Goal: Task Accomplishment & Management: Complete application form

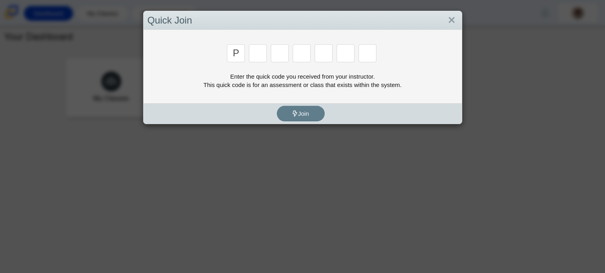
type input "p"
type input "2"
type input "p"
type input "b"
type input "t"
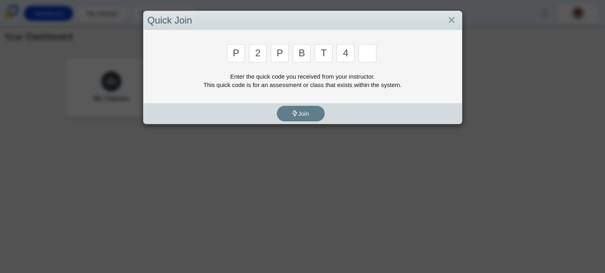
type input "4"
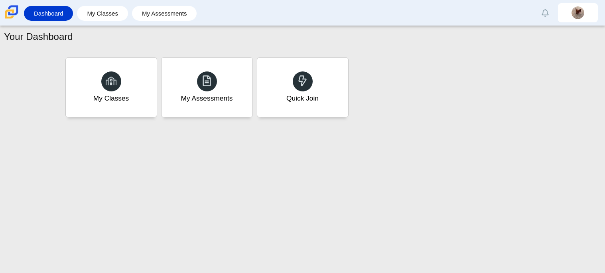
type input "9"
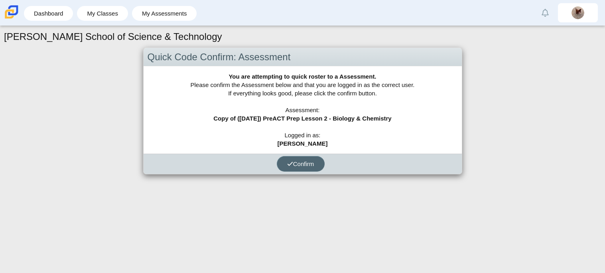
click at [301, 161] on span "Confirm" at bounding box center [300, 163] width 27 height 7
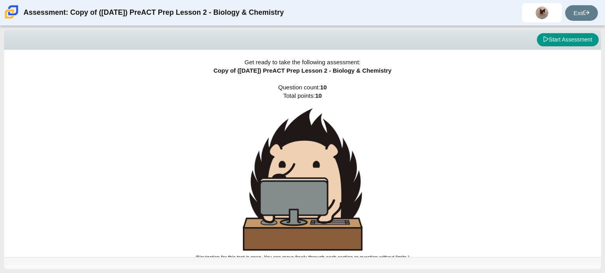
scroll to position [4, 0]
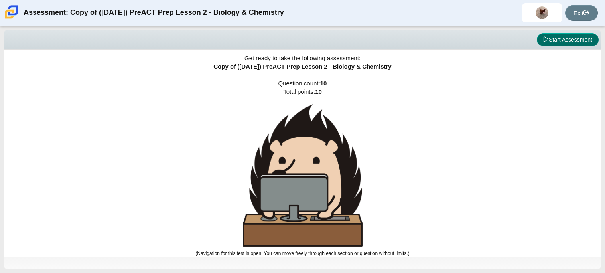
click at [581, 42] on button "Start Assessment" at bounding box center [567, 40] width 62 height 14
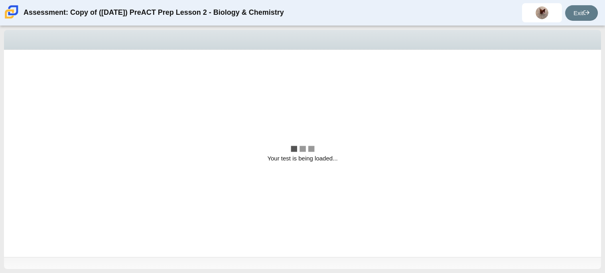
scroll to position [0, 0]
select select "88c27e0d-eae0-4ba9-ac20-9160ce6547ef"
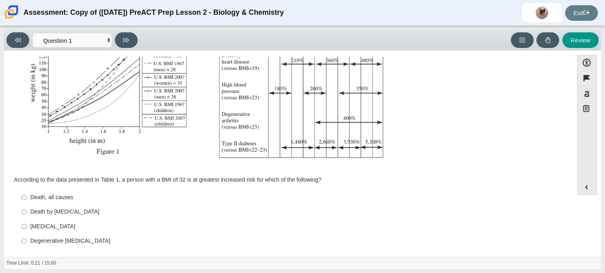
scroll to position [169, 0]
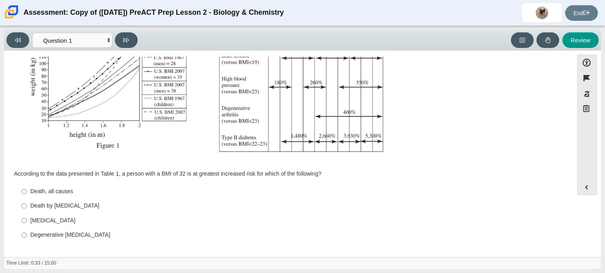
click at [61, 220] on div "[MEDICAL_DATA]" at bounding box center [294, 220] width 528 height 8
click at [27, 220] on input "Type II [MEDICAL_DATA] II [MEDICAL_DATA]" at bounding box center [24, 220] width 5 height 14
radio input "true"
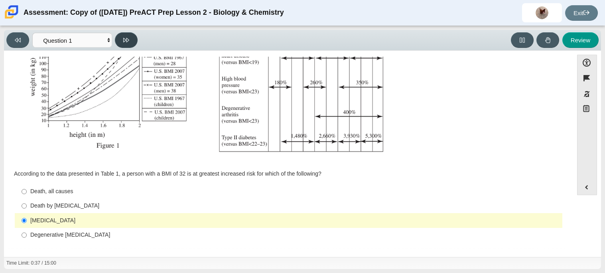
click at [136, 37] on button at bounding box center [126, 40] width 23 height 16
select select "f31ee183-ab53-48c9-9374-3a18949ab500"
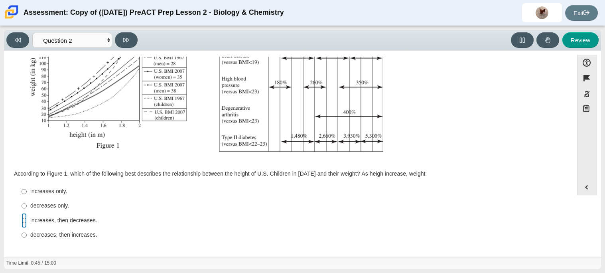
click at [24, 221] on input "increases, then decreases. increases, then decreases." at bounding box center [24, 220] width 5 height 14
radio input "true"
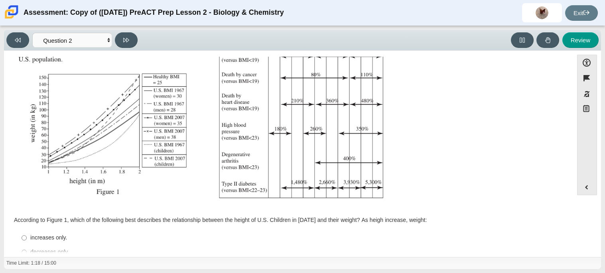
scroll to position [163, 0]
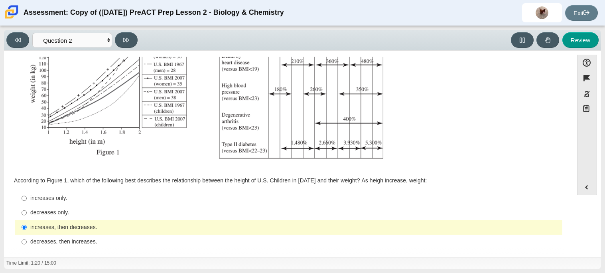
click at [46, 197] on div "increases only." at bounding box center [294, 198] width 528 height 8
click at [27, 197] on input "increases only. increases only." at bounding box center [24, 198] width 5 height 14
radio input "true"
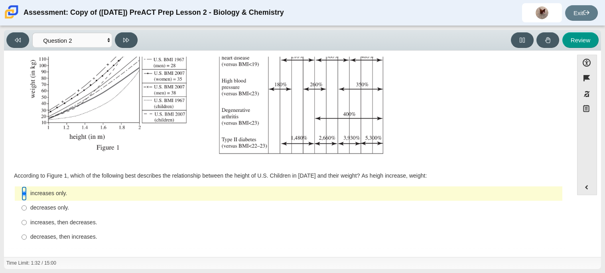
scroll to position [155, 0]
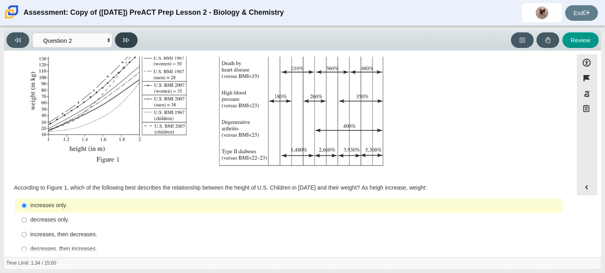
click at [123, 43] on button at bounding box center [126, 40] width 23 height 16
select select "45e82964-709e-4180-9336-970e18221224"
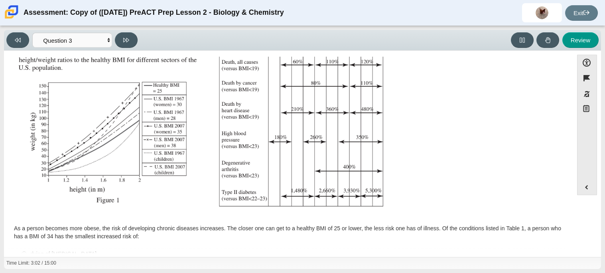
scroll to position [177, 0]
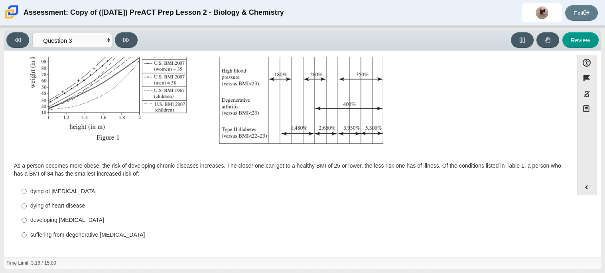
click at [28, 190] on label "dying of [MEDICAL_DATA] dying of [MEDICAL_DATA]" at bounding box center [289, 191] width 546 height 14
click at [27, 190] on input "dying of [MEDICAL_DATA] dying of [MEDICAL_DATA]" at bounding box center [24, 191] width 5 height 14
radio input "true"
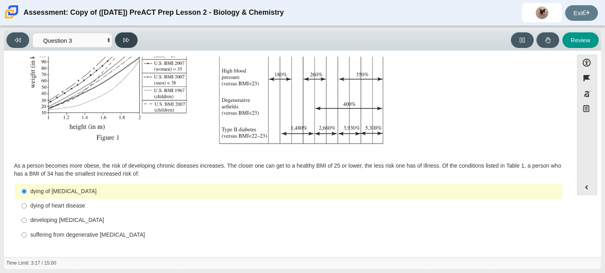
click at [131, 38] on button at bounding box center [126, 40] width 23 height 16
select select "71dcacfe-cf8b-4cdc-be22-b82c8aec5da2"
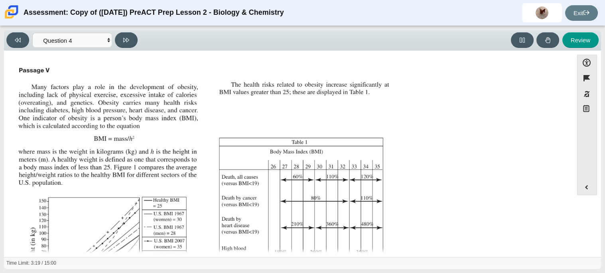
scroll to position [170, 0]
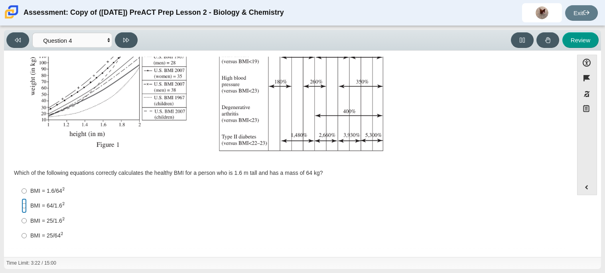
click at [22, 208] on input "BMI = 64/1.6 2 BMI = 64/1.62" at bounding box center [24, 205] width 5 height 15
radio input "true"
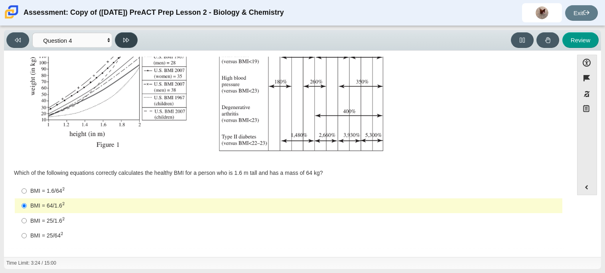
click at [128, 35] on button at bounding box center [126, 40] width 23 height 16
select select "c6558c8b-086a-4b4c-b582-9428309971ba"
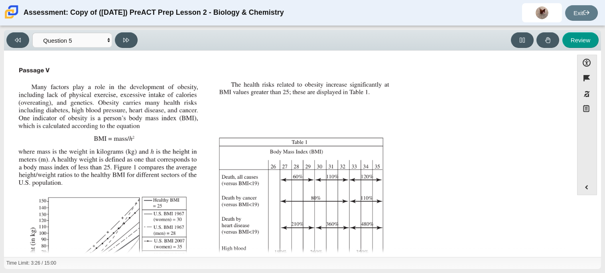
scroll to position [169, 0]
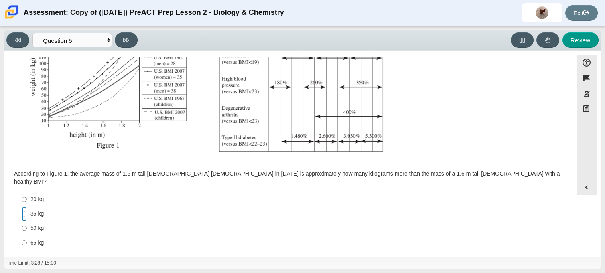
click at [22, 206] on input "35 kg 35 kg" at bounding box center [24, 213] width 5 height 14
radio input "true"
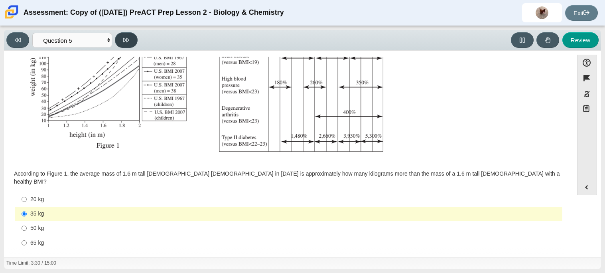
click at [128, 35] on button at bounding box center [126, 40] width 23 height 16
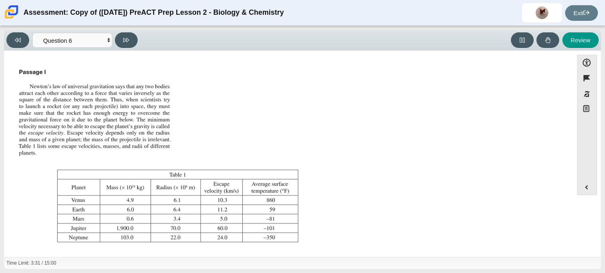
scroll to position [91, 0]
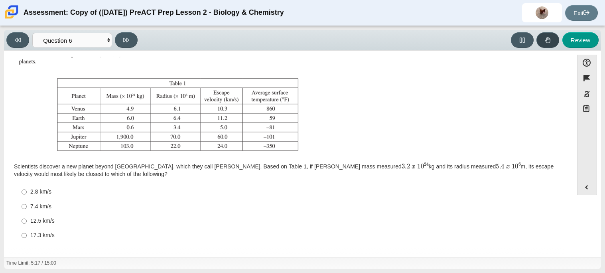
click at [543, 41] on button at bounding box center [547, 40] width 23 height 16
click at [589, 82] on button "Flag item" at bounding box center [587, 78] width 20 height 16
click at [136, 40] on button at bounding box center [126, 40] width 23 height 16
select select "31694628-7769-4744-9964-d3ed6115c03c"
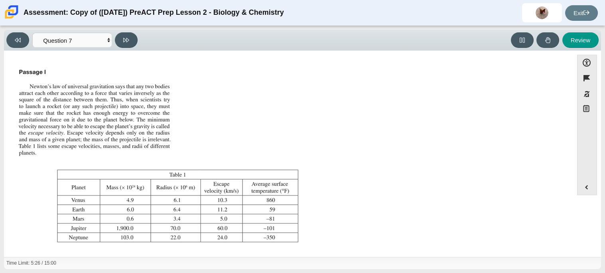
scroll to position [83, 0]
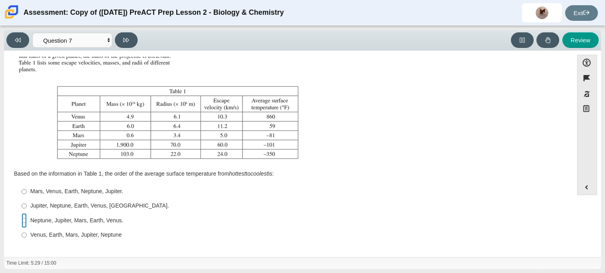
click at [24, 222] on input "Neptune, Jupiter, Mars, Earth, Venus. Neptune, Jupiter, Mars, Earth, [GEOGRAPHI…" at bounding box center [24, 220] width 5 height 14
radio input "true"
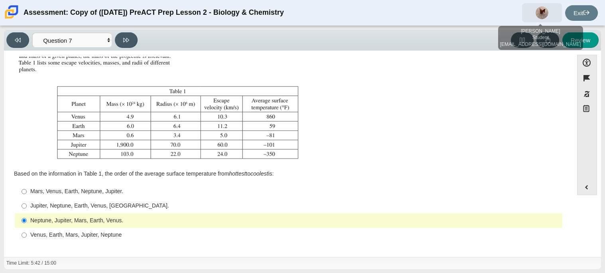
click at [538, 16] on img at bounding box center [541, 12] width 13 height 13
click at [543, 9] on img at bounding box center [541, 12] width 13 height 13
click at [543, 10] on img at bounding box center [541, 12] width 13 height 13
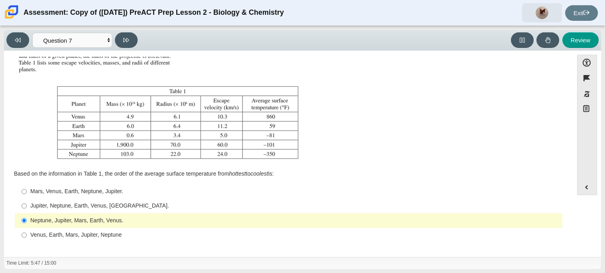
click at [543, 19] on span at bounding box center [542, 12] width 40 height 19
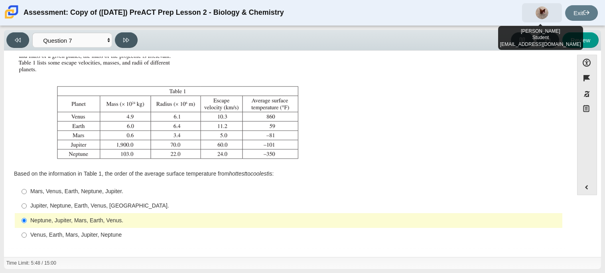
click at [543, 19] on span at bounding box center [542, 12] width 40 height 19
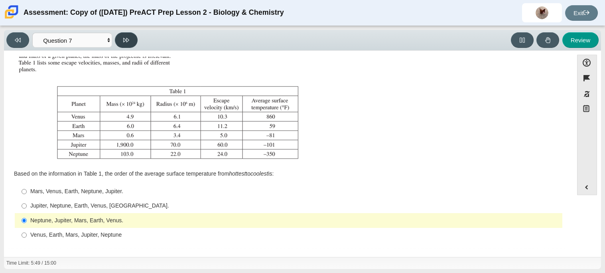
click at [132, 41] on button at bounding box center [126, 40] width 23 height 16
select select "02960795-9514-4c41-985f-77b6951c8514"
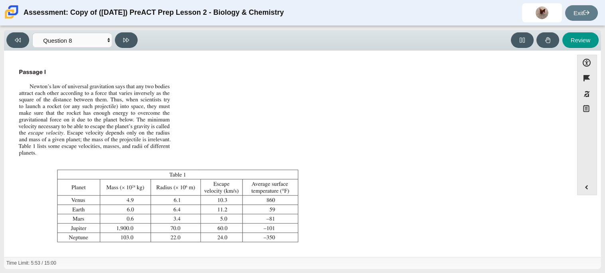
scroll to position [91, 0]
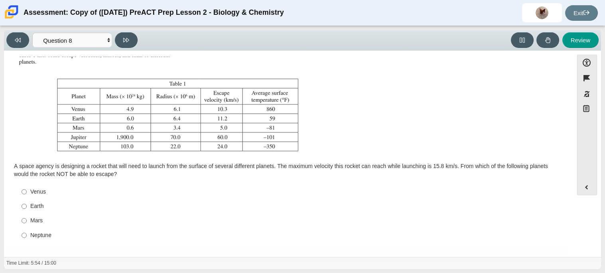
click at [32, 235] on div "Neptune" at bounding box center [294, 235] width 528 height 8
click at [27, 235] on input "Neptune Neptune" at bounding box center [24, 235] width 5 height 14
radio input "true"
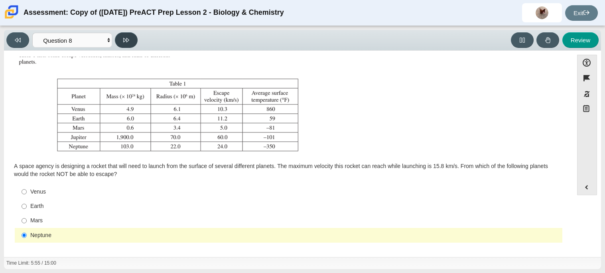
click at [123, 35] on button at bounding box center [126, 40] width 23 height 16
select select "ef19177f-9eb9-441f-a0b9-65cd4e602bb5"
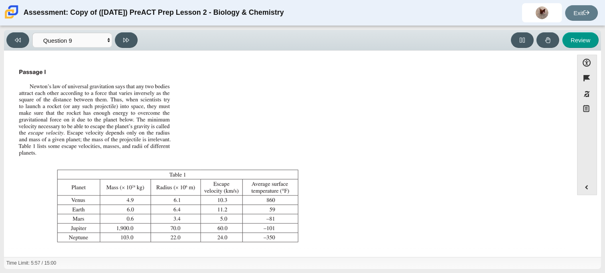
scroll to position [83, 0]
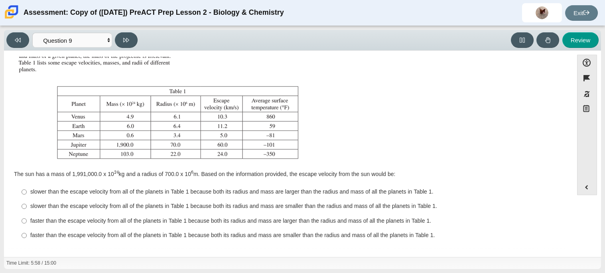
click at [29, 220] on label "faster than the escape velocity from all of the planets in Table 1 because both…" at bounding box center [289, 220] width 546 height 14
click at [27, 220] on input "faster than the escape velocity from all of the planets in Table 1 because both…" at bounding box center [24, 220] width 5 height 14
radio input "true"
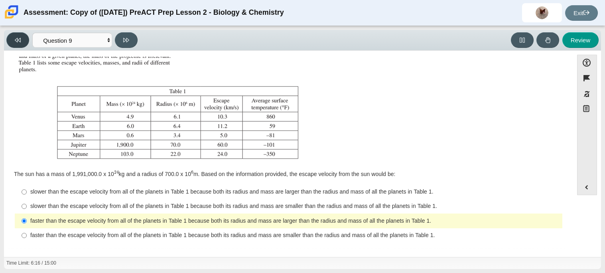
click at [20, 38] on icon at bounding box center [18, 40] width 6 height 6
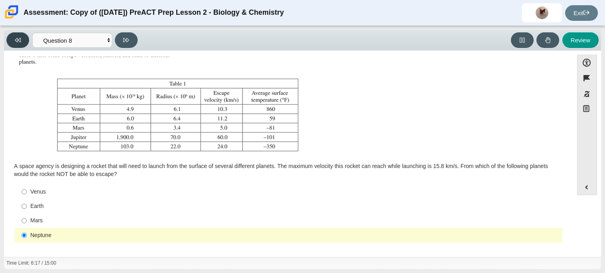
click at [20, 38] on icon at bounding box center [18, 40] width 6 height 4
select select "31694628-7769-4744-9964-d3ed6115c03c"
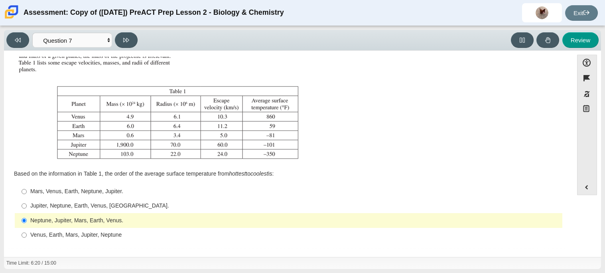
click at [20, 205] on label "Jupiter, Neptune, Earth, Venus, [GEOGRAPHIC_DATA]. Jupiter, Neptune, Earth, Ven…" at bounding box center [289, 205] width 546 height 14
click at [22, 205] on input "Jupiter, Neptune, Earth, Venus, [GEOGRAPHIC_DATA]. Jupiter, Neptune, Earth, Ven…" at bounding box center [24, 205] width 5 height 14
radio input "true"
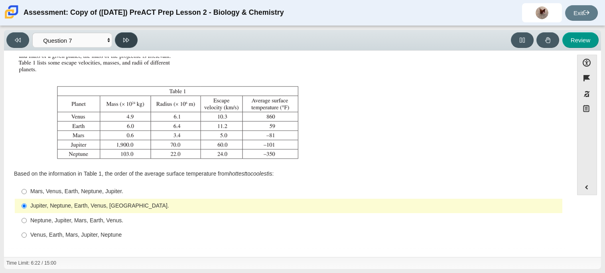
click at [134, 40] on button at bounding box center [126, 40] width 23 height 16
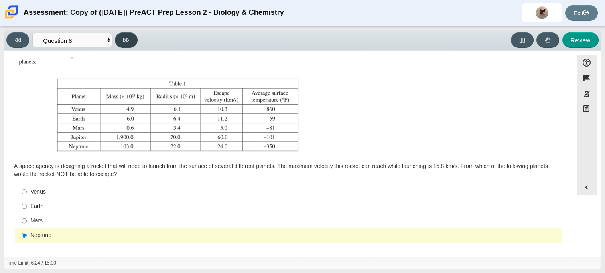
click at [134, 41] on button at bounding box center [126, 40] width 23 height 16
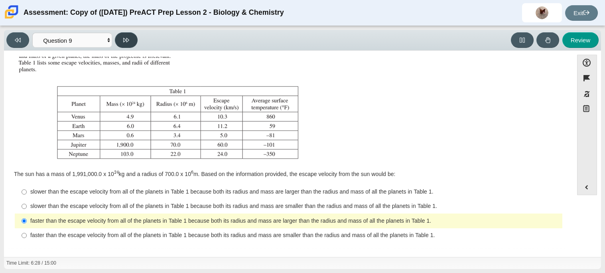
click at [134, 41] on button at bounding box center [126, 40] width 23 height 16
select select "b9bf8baa-c570-4e7d-b5c0-da6c71b27e9c"
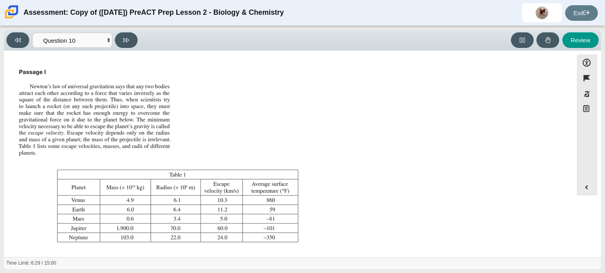
scroll to position [91, 0]
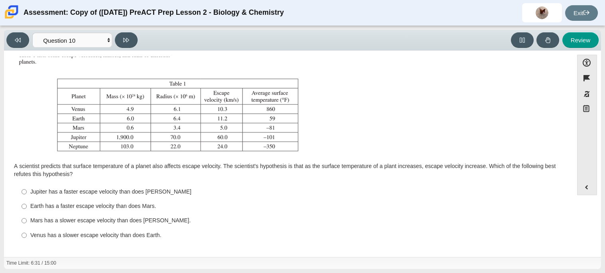
click at [19, 238] on label "Venus has a slower escape velocity than does Earth. [PERSON_NAME] has a slower …" at bounding box center [289, 235] width 546 height 14
click at [22, 238] on input "Venus has a slower escape velocity than does Earth. [PERSON_NAME] has a slower …" at bounding box center [24, 235] width 5 height 14
radio input "true"
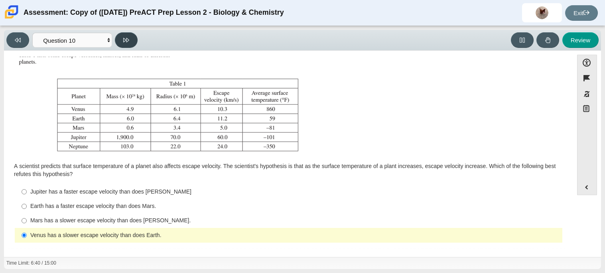
click at [130, 39] on button at bounding box center [126, 40] width 23 height 16
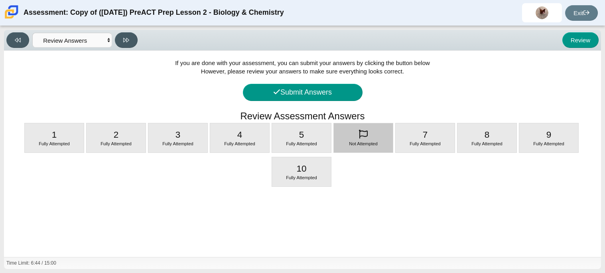
click at [347, 139] on div "Not Attempted" at bounding box center [363, 137] width 59 height 29
select select "74d98ab6-2529-481e-9250-4e9263ec31cd"
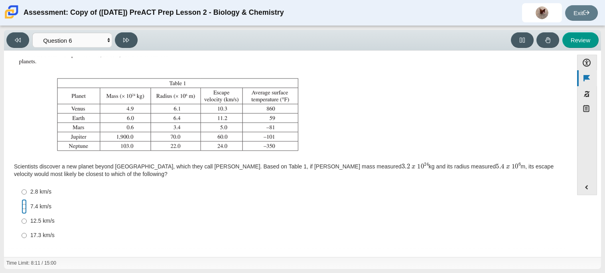
click at [23, 210] on input "7.4 km/s 7.4 km/s" at bounding box center [24, 206] width 5 height 14
radio input "true"
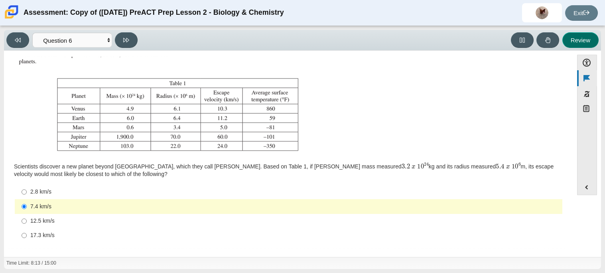
click at [582, 36] on button "Review" at bounding box center [580, 40] width 36 height 16
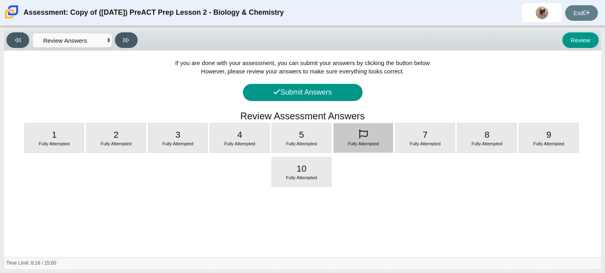
click at [380, 134] on div "Fully Attempted" at bounding box center [363, 137] width 59 height 29
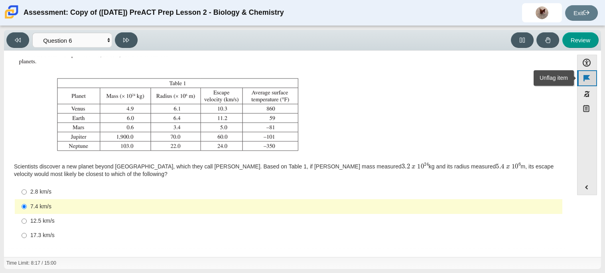
click at [585, 80] on button "Unflag item" at bounding box center [587, 78] width 20 height 16
click at [587, 39] on button "Review" at bounding box center [580, 40] width 36 height 16
select select "review"
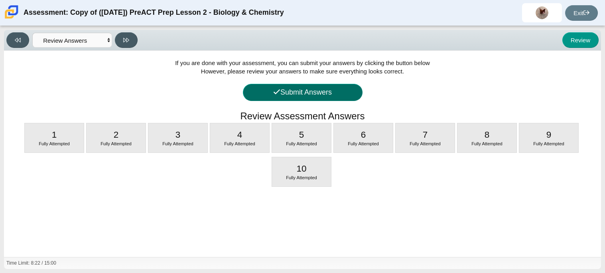
click at [316, 92] on button "Submit Answers" at bounding box center [303, 92] width 120 height 17
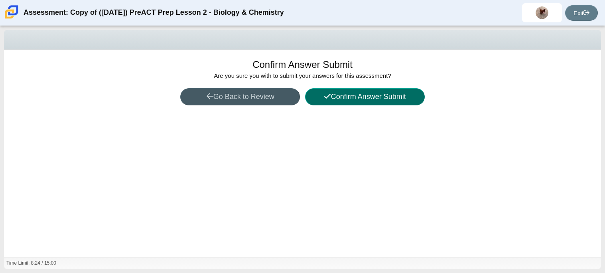
click at [319, 94] on button "Confirm Answer Submit" at bounding box center [365, 96] width 120 height 17
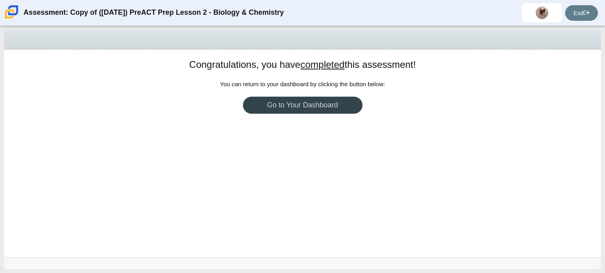
click at [334, 110] on link "Go to Your Dashboard" at bounding box center [303, 104] width 120 height 17
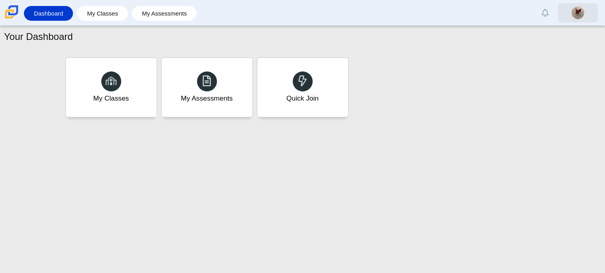
click at [581, 6] on link at bounding box center [578, 12] width 40 height 19
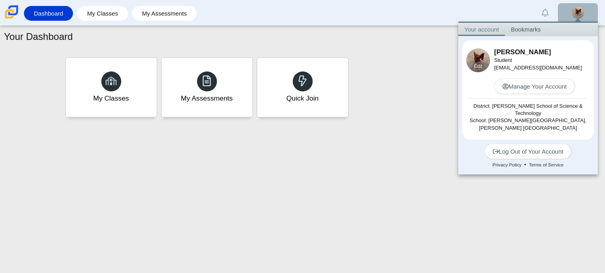
click at [483, 65] on div "Edit" at bounding box center [478, 66] width 24 height 12
click at [480, 64] on link "Edit" at bounding box center [478, 66] width 8 height 7
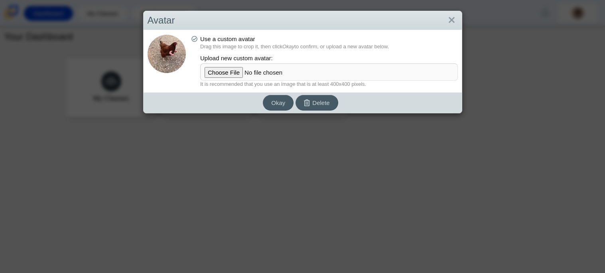
click at [165, 49] on img at bounding box center [166, 54] width 38 height 38
click at [173, 41] on img at bounding box center [166, 54] width 38 height 38
